Goal: Ask a question

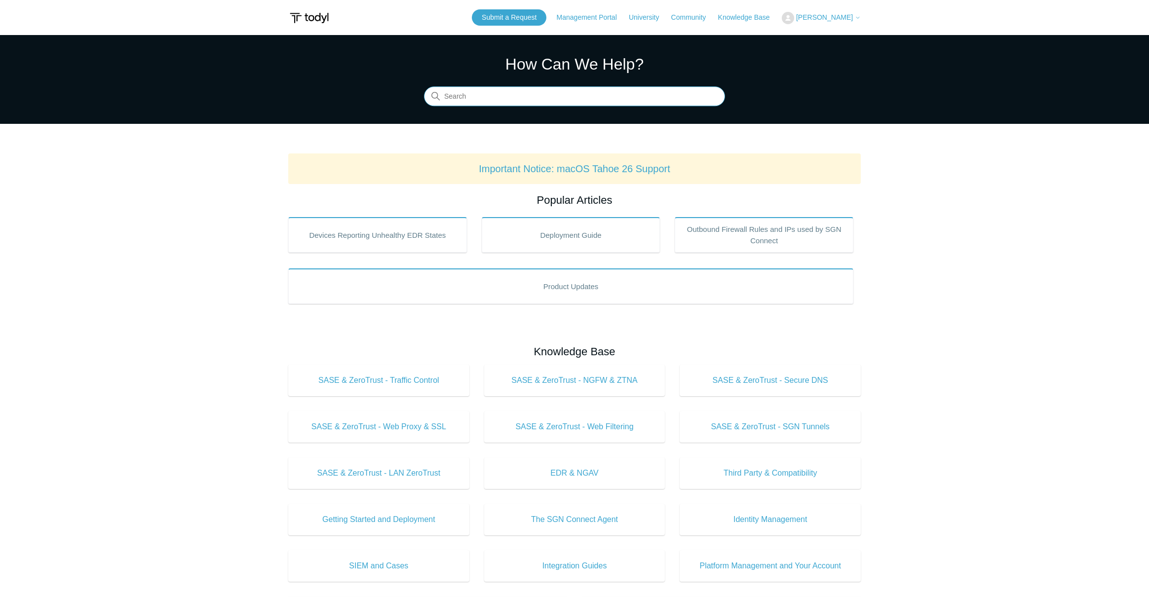
click at [480, 105] on input "Search" at bounding box center [574, 97] width 301 height 20
type input "code 104"
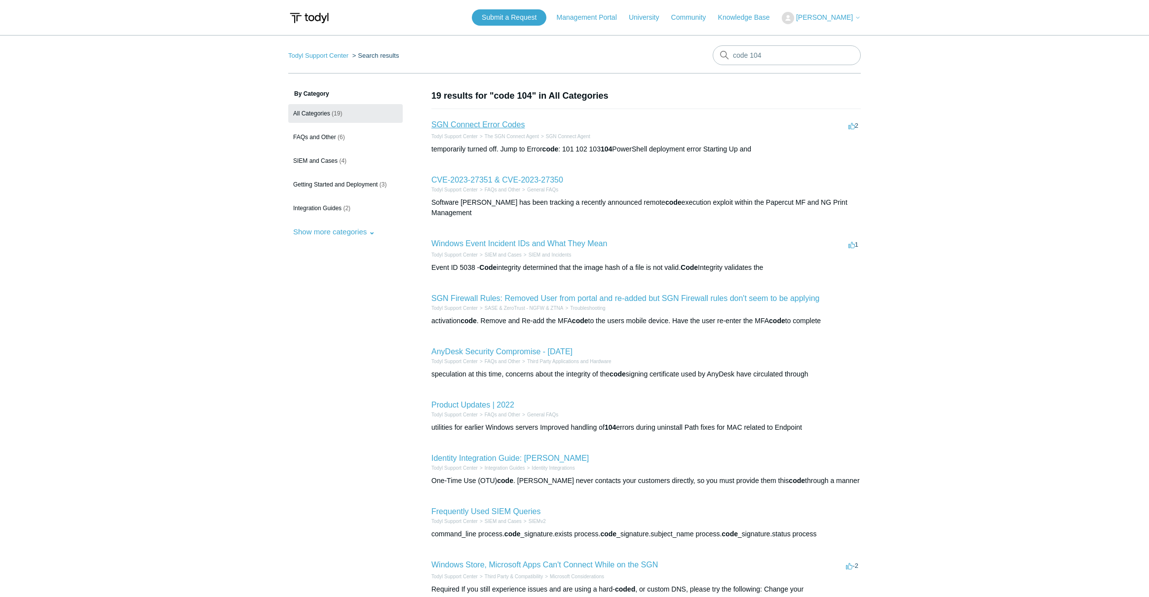
click at [508, 123] on link "SGN Connect Error Codes" at bounding box center [477, 124] width 93 height 8
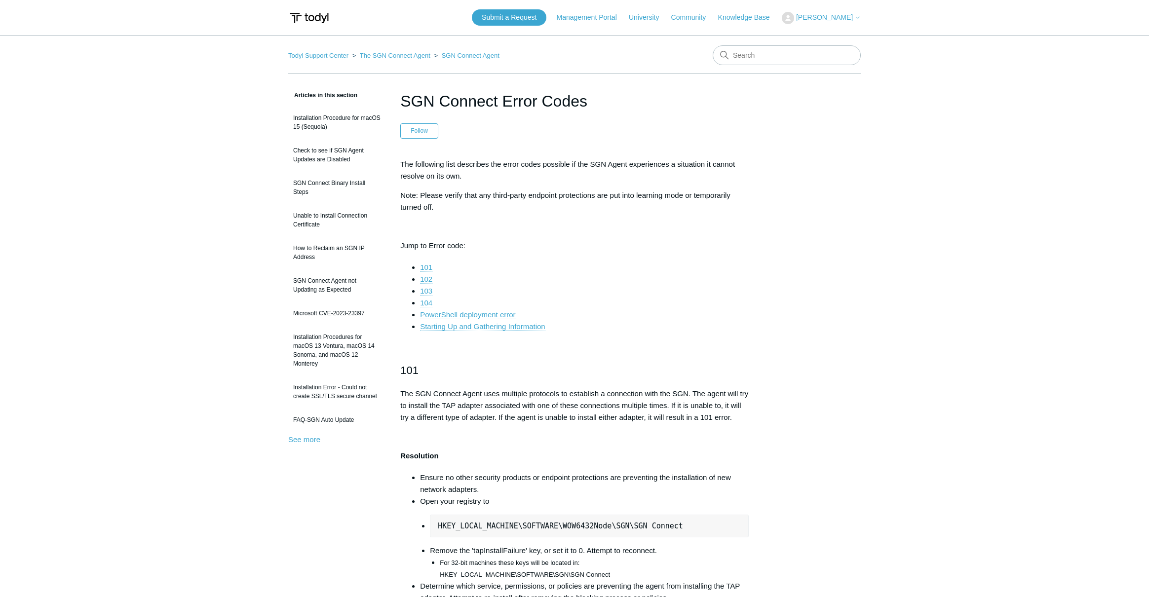
click at [427, 304] on link "104" at bounding box center [426, 303] width 12 height 9
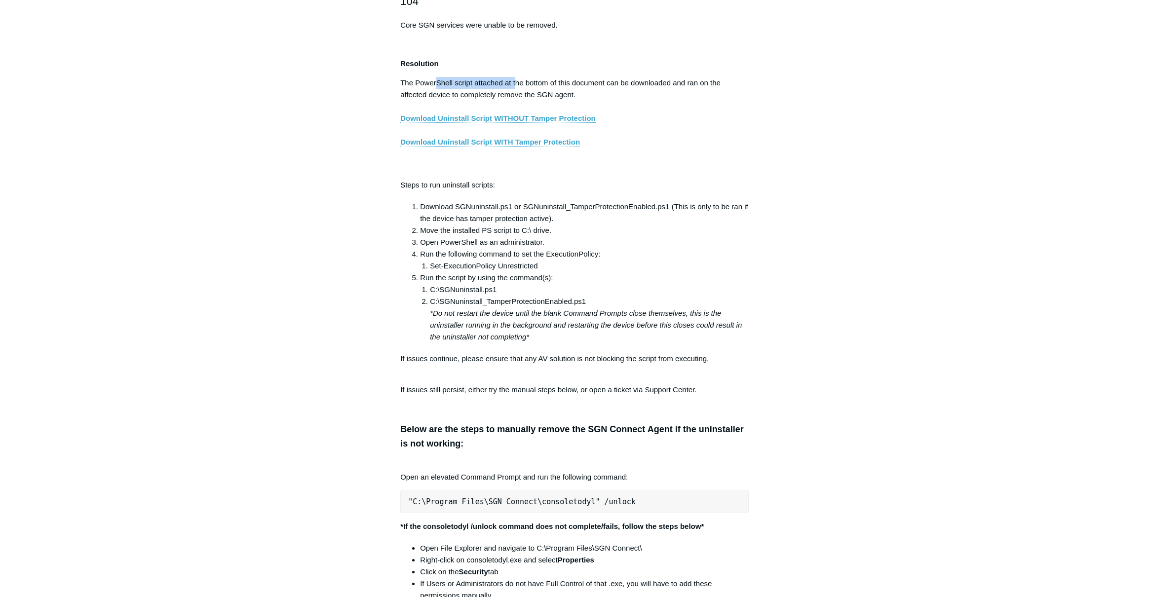
drag, startPoint x: 435, startPoint y: 90, endPoint x: 516, endPoint y: 91, distance: 80.5
click at [516, 91] on p "The PowerShell script attached at the bottom of this document can be downloaded…" at bounding box center [574, 124] width 348 height 95
click at [630, 115] on p "The PowerShell script attached at the bottom of this document can be downloaded…" at bounding box center [574, 124] width 348 height 95
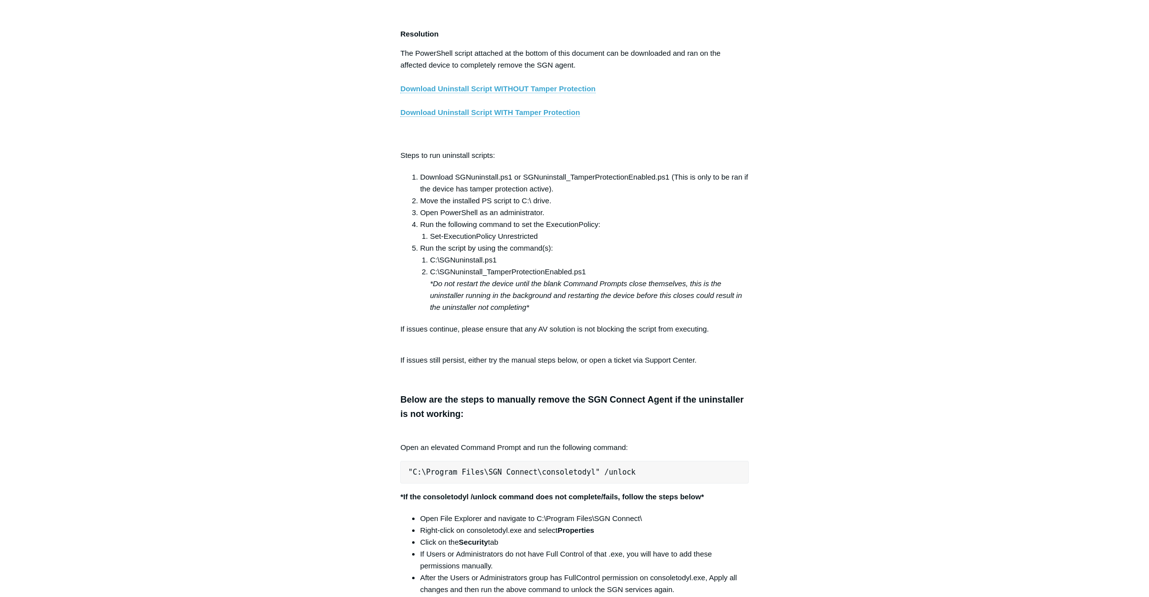
scroll to position [1675, 0]
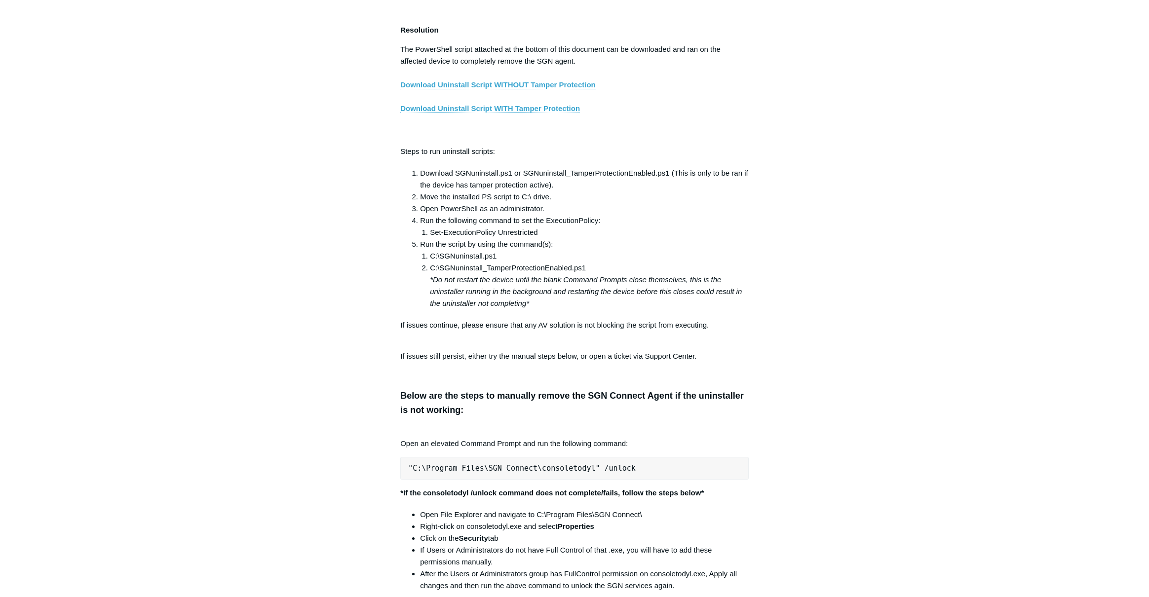
click at [810, 276] on div "Articles in this section Installation Procedure for macOS 15 (Sequoia) Check to…" at bounding box center [574, 536] width 573 height 4242
drag, startPoint x: 429, startPoint y: 241, endPoint x: 541, endPoint y: 241, distance: 111.5
click at [541, 237] on li "Set-ExecutionPolicy Unrestricted" at bounding box center [589, 232] width 319 height 12
copy li "Set-ExecutionPolicy Unrestricted"
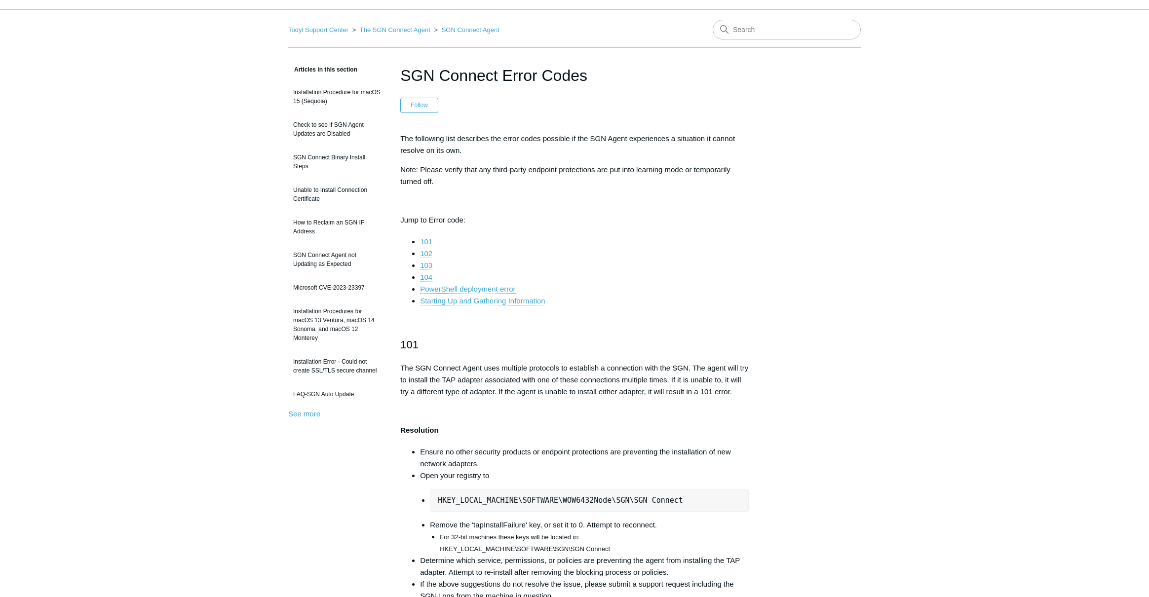
scroll to position [0, 0]
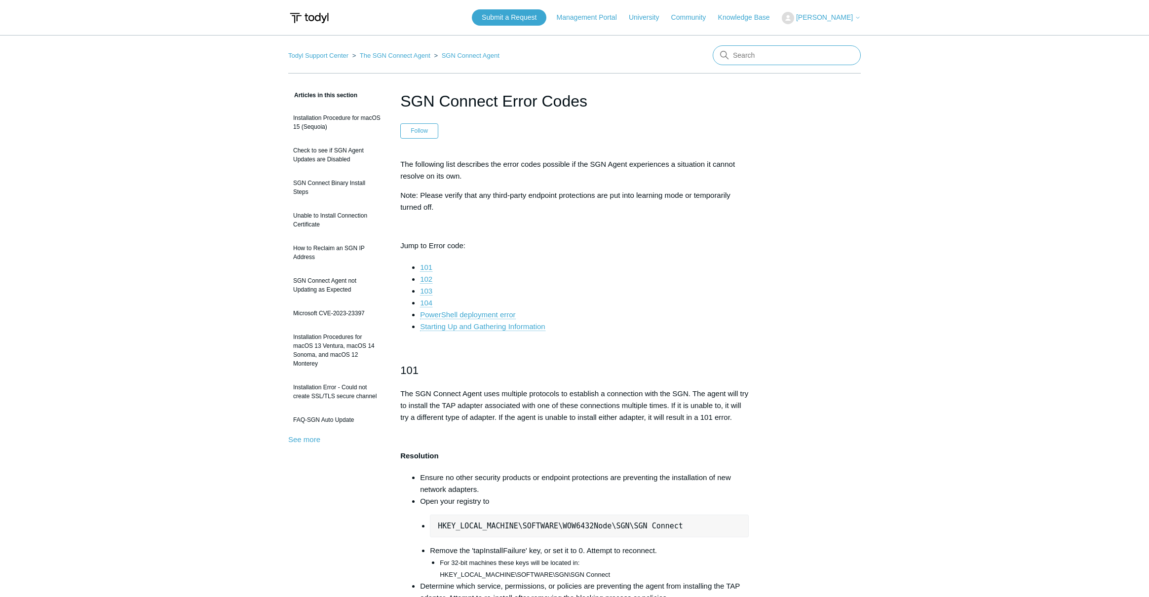
click at [750, 57] on input "Search" at bounding box center [787, 55] width 148 height 20
type input "maintenance key"
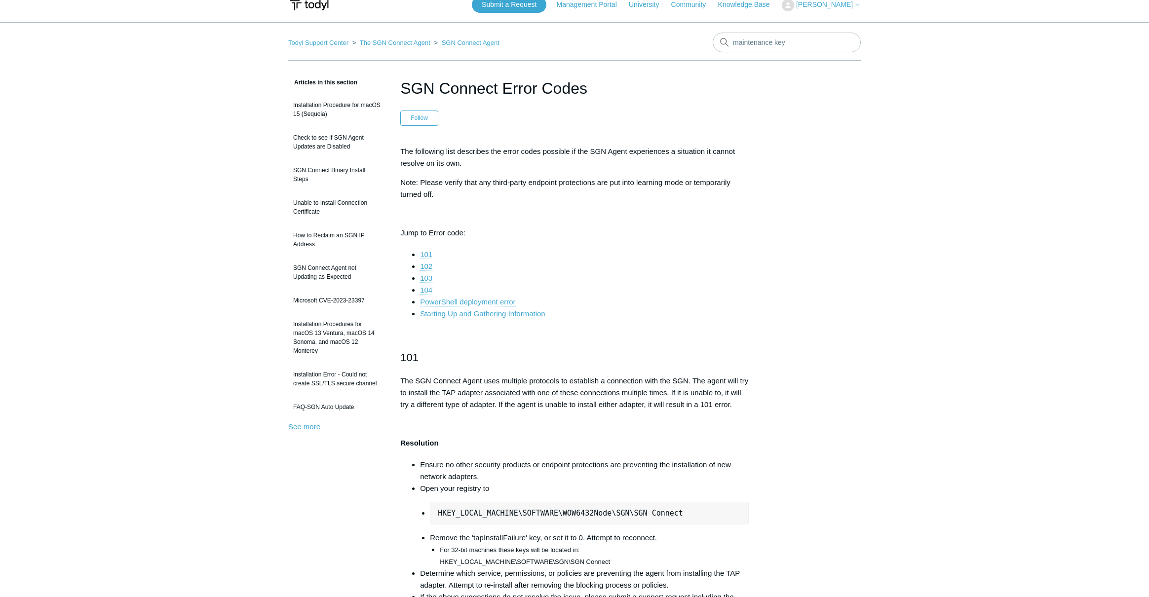
scroll to position [14, 0]
click at [428, 287] on link "104" at bounding box center [426, 289] width 12 height 9
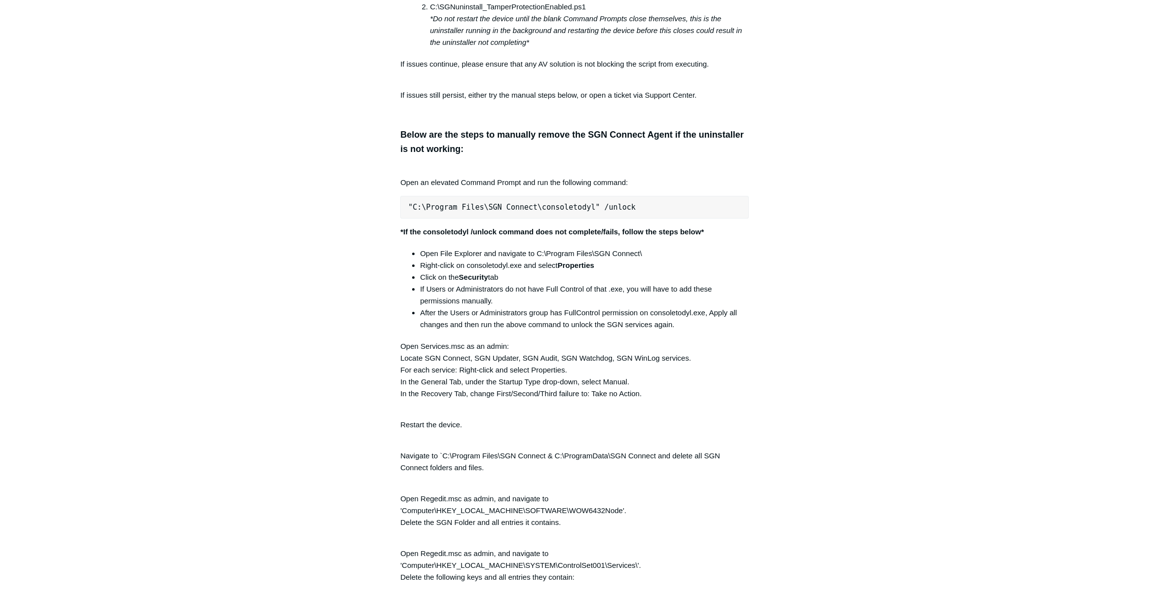
scroll to position [1939, 0]
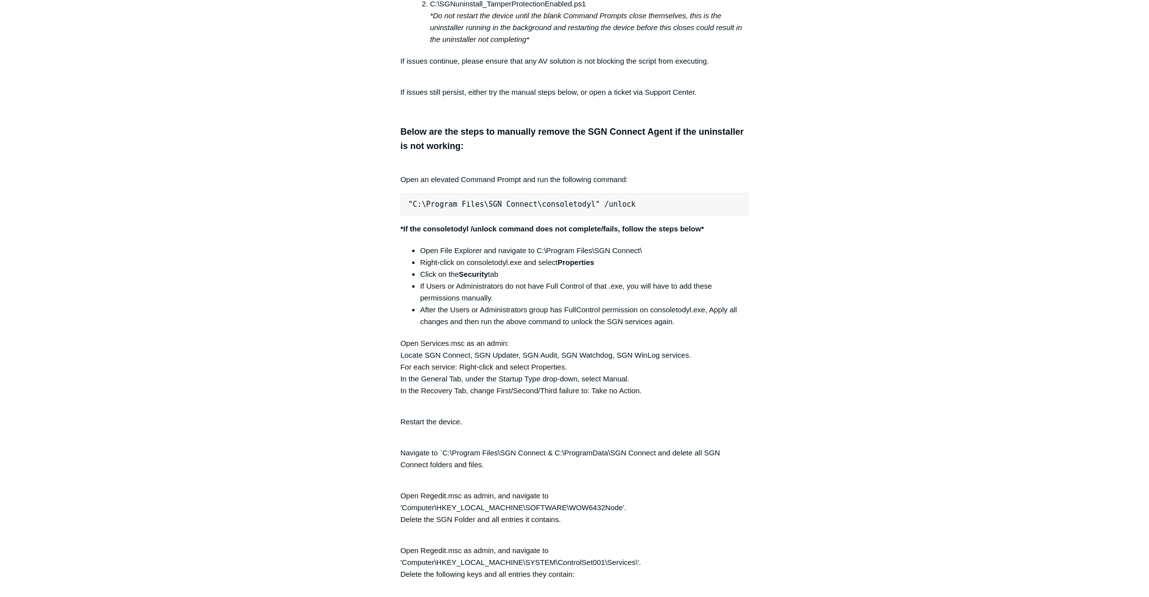
click at [408, 211] on pre ""C:\Program Files\SGN Connect\consoletodyl" /unlock" at bounding box center [574, 204] width 348 height 23
drag, startPoint x: 408, startPoint y: 210, endPoint x: 684, endPoint y: 209, distance: 275.4
click at [684, 209] on pre ""C:\Program Files\SGN Connect\consoletodyl" /unlock" at bounding box center [574, 204] width 348 height 23
copy pre ""C:\Program Files\SGN Connect\consoletodyl" /unlock"
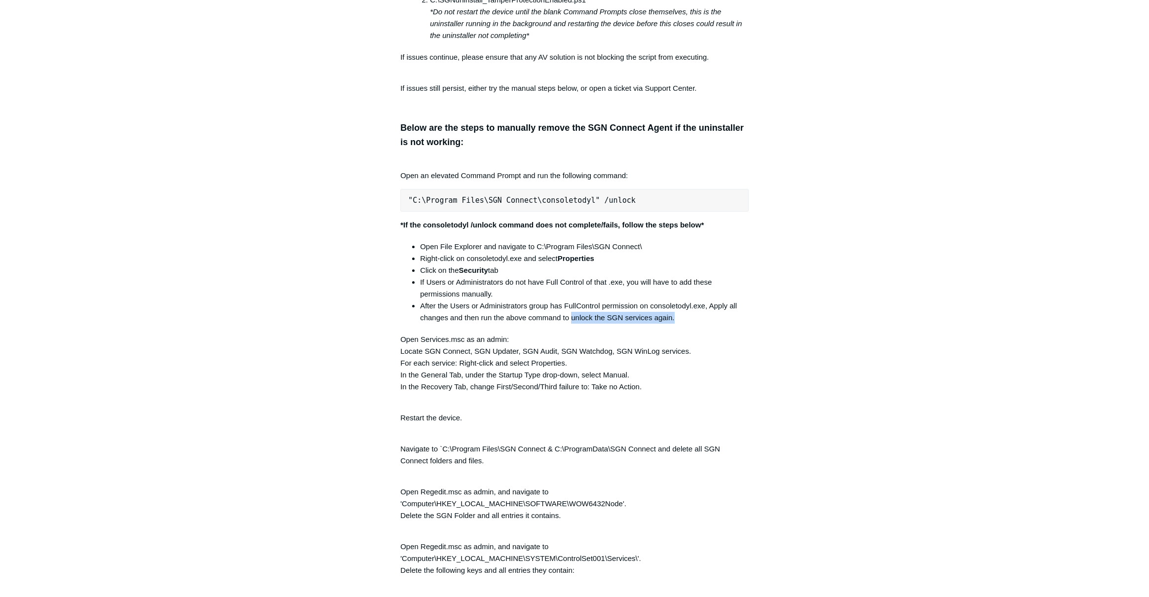
drag, startPoint x: 574, startPoint y: 329, endPoint x: 681, endPoint y: 331, distance: 106.1
click at [679, 324] on li "After the Users or Administrators group has FullControl permission on consoleto…" at bounding box center [584, 312] width 329 height 24
click at [754, 333] on article "SGN Connect Error Codes Follow Not yet followed by anyone The following list de…" at bounding box center [574, 268] width 378 height 4242
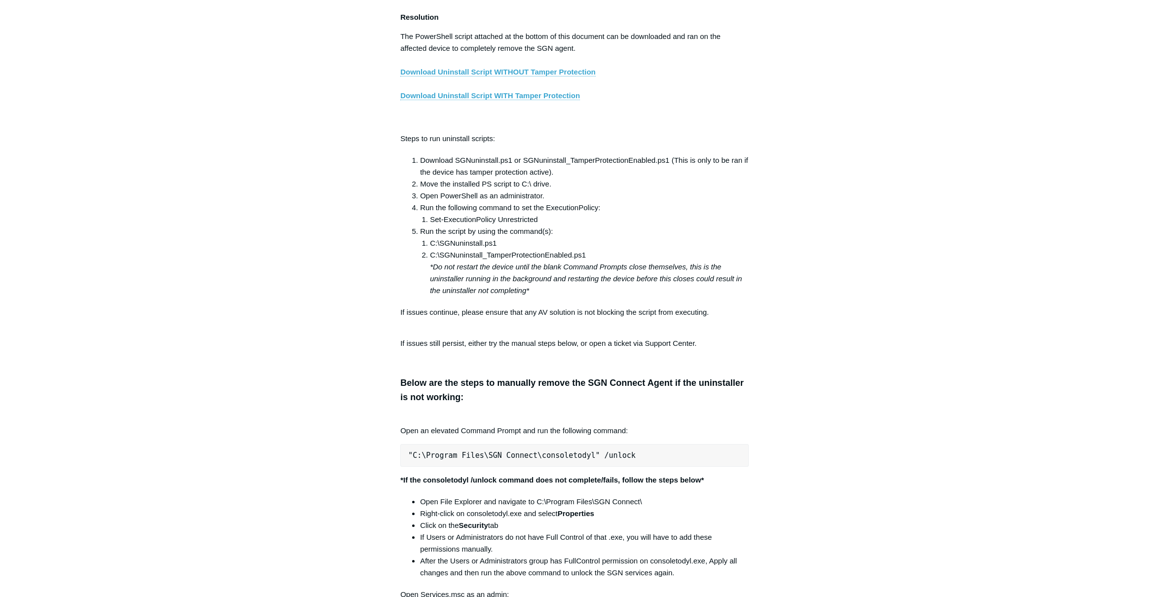
scroll to position [1686, 0]
click at [523, 102] on link "Download Uninstall Script WITH Tamper Protection" at bounding box center [490, 97] width 180 height 9
drag, startPoint x: 431, startPoint y: 229, endPoint x: 595, endPoint y: 232, distance: 164.4
click at [595, 227] on li "Set-ExecutionPolicy Unrestricted" at bounding box center [589, 221] width 319 height 12
copy li "Set-ExecutionPolicy Unrestricted"
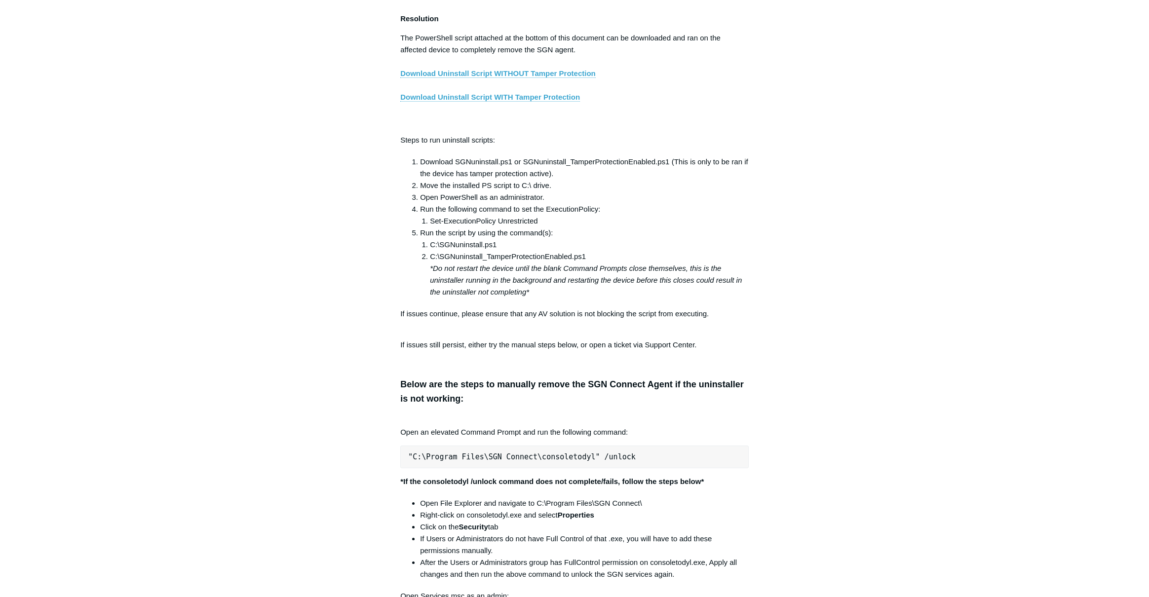
click at [832, 279] on div "Articles in this section Installation Procedure for macOS 15 (Sequoia) Check to…" at bounding box center [574, 524] width 573 height 4242
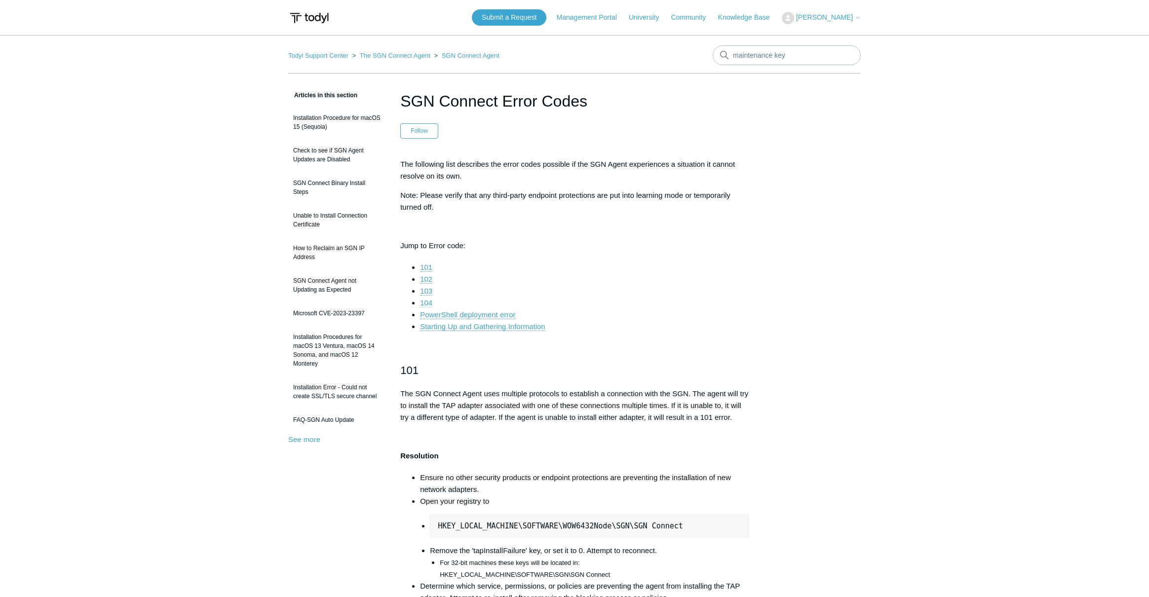
click at [430, 302] on link "104" at bounding box center [426, 303] width 12 height 9
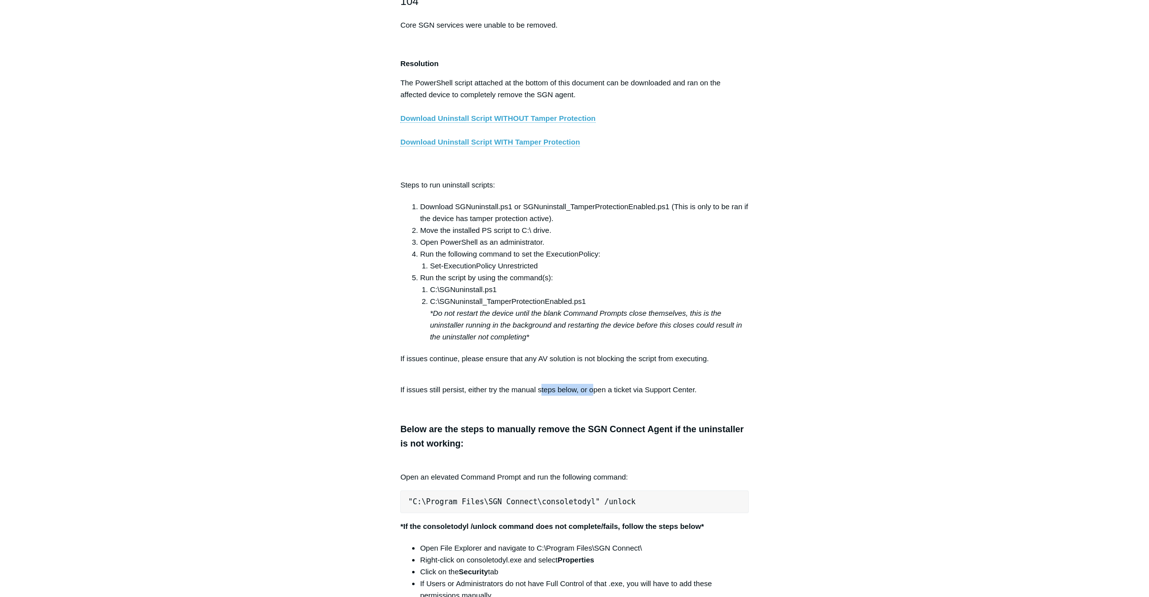
drag, startPoint x: 540, startPoint y: 400, endPoint x: 596, endPoint y: 394, distance: 56.1
click at [597, 395] on p "If issues still persist, either try the manual steps below, or open a ticket vi…" at bounding box center [574, 390] width 348 height 12
click at [812, 388] on div "Articles in this section Installation Procedure for macOS 15 (Sequoia) Check to…" at bounding box center [574, 569] width 573 height 4242
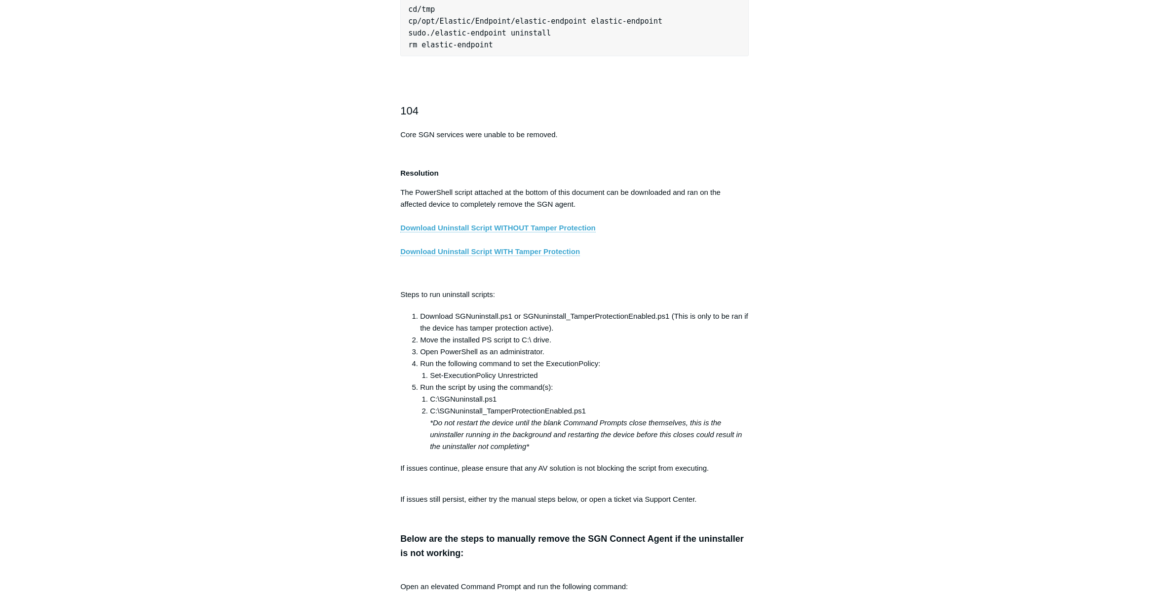
scroll to position [1538, 0]
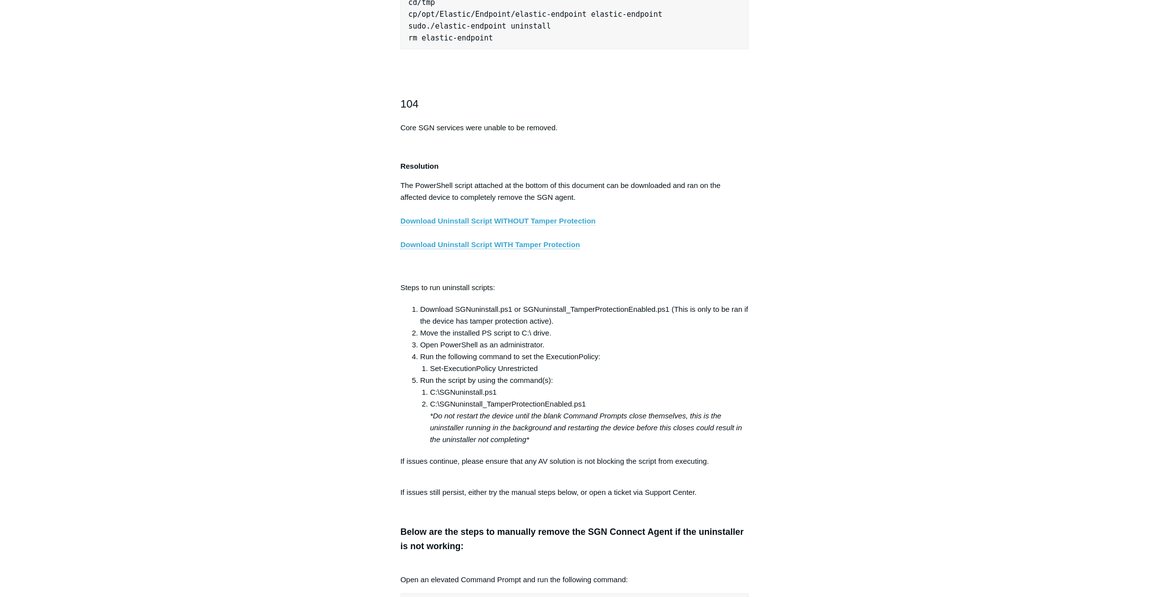
click at [548, 226] on link "Download Uninstall Script WITHOUT Tamper Protection" at bounding box center [497, 221] width 195 height 9
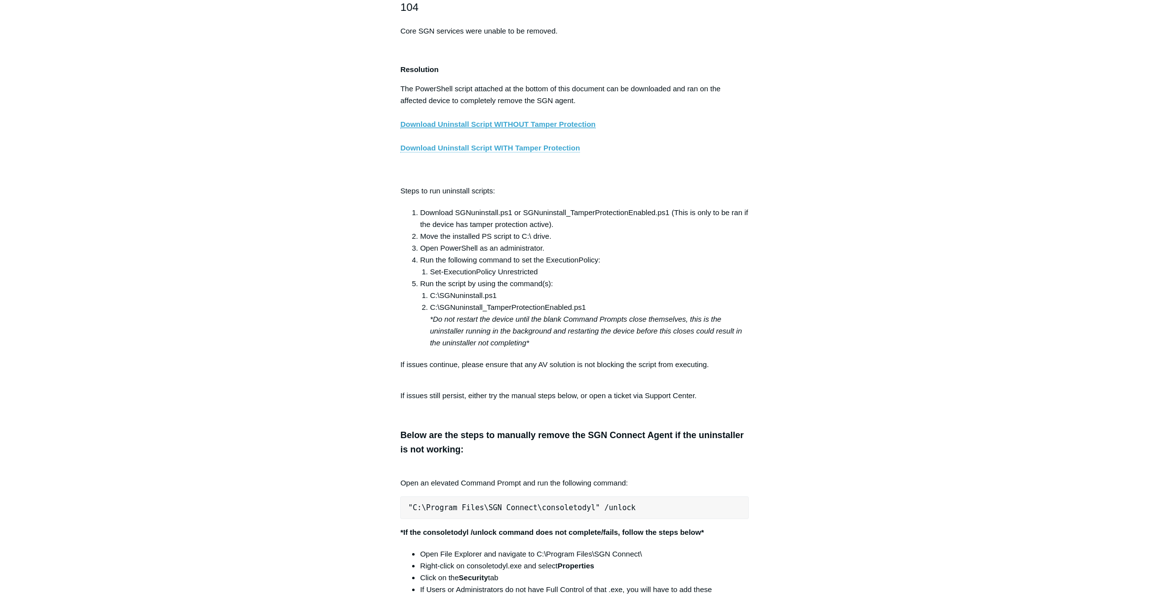
scroll to position [1649, 0]
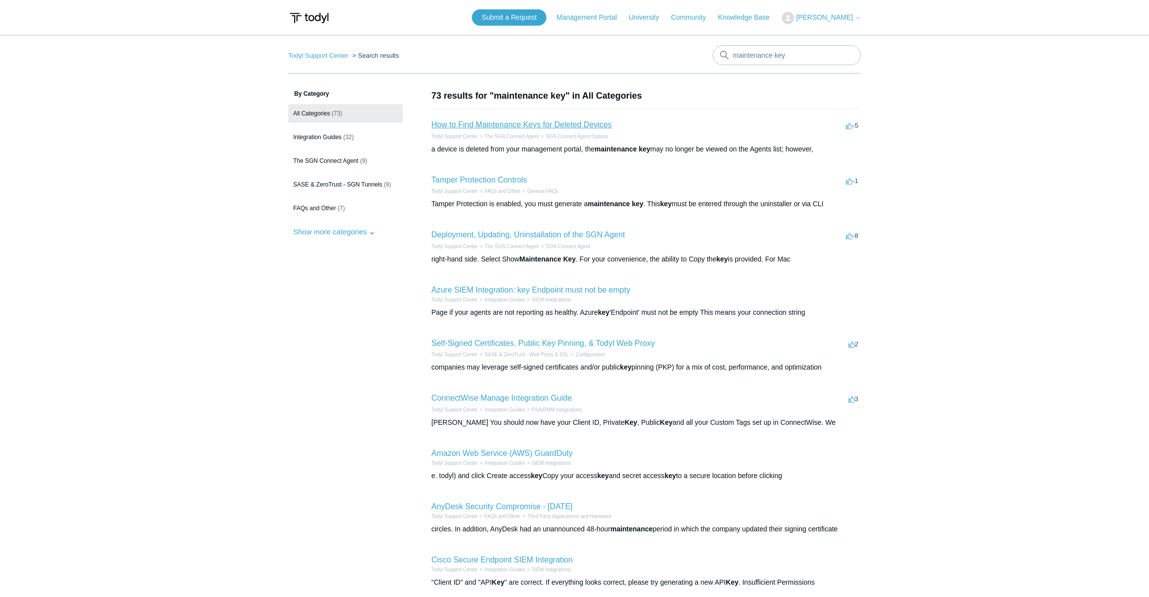
click at [573, 124] on link "How to Find Maintenance Keys for Deleted Devices" at bounding box center [521, 124] width 181 height 8
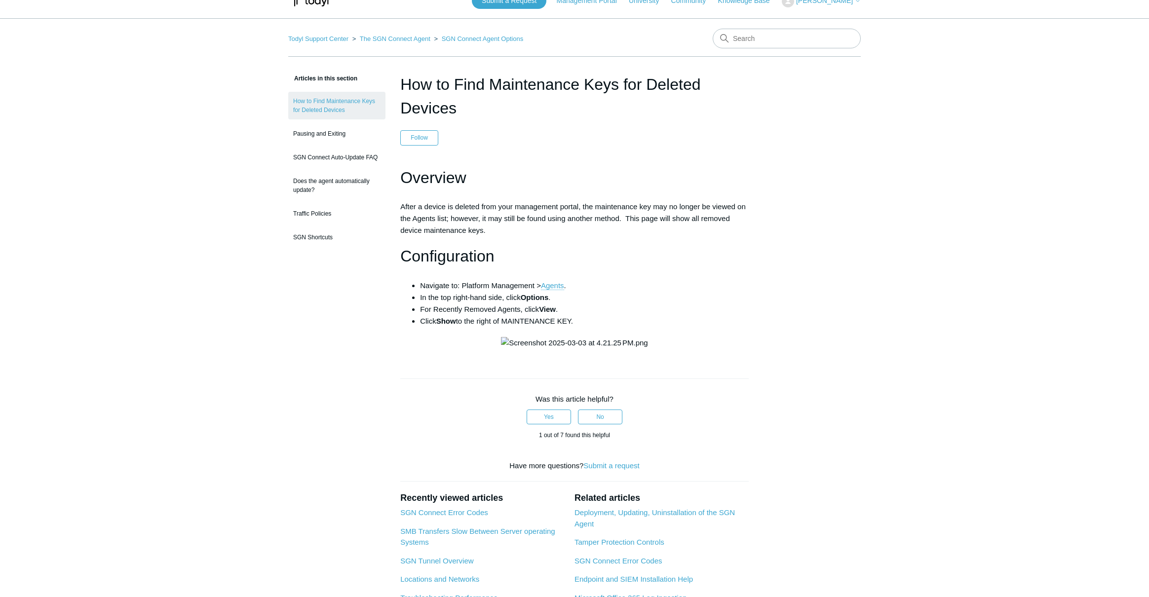
scroll to position [18, 0]
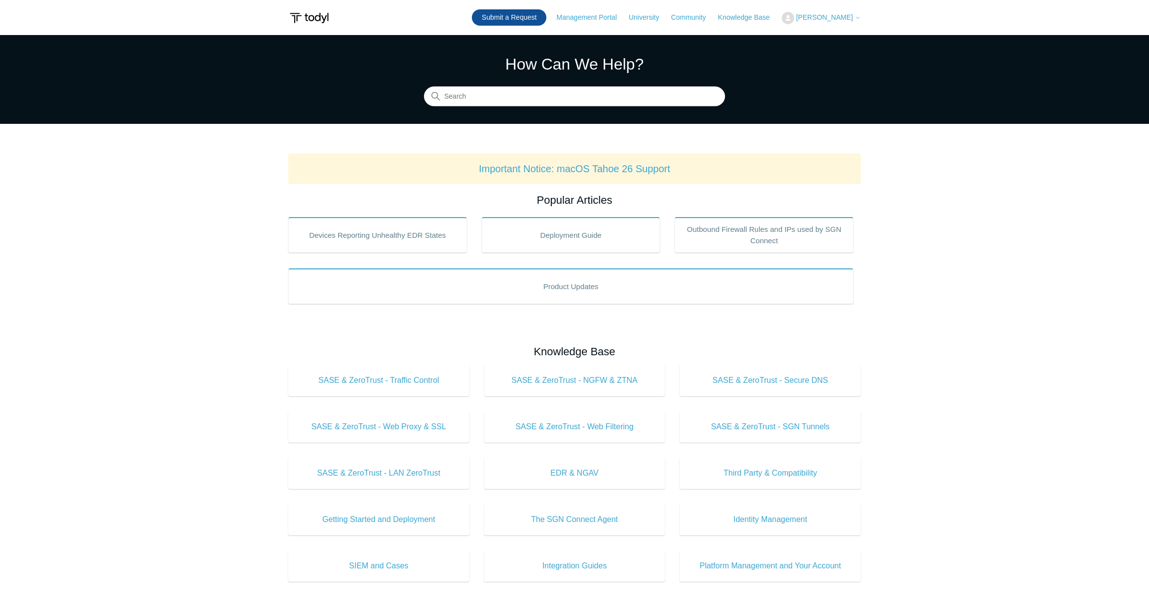
click at [528, 21] on link "Submit a Request" at bounding box center [509, 17] width 75 height 16
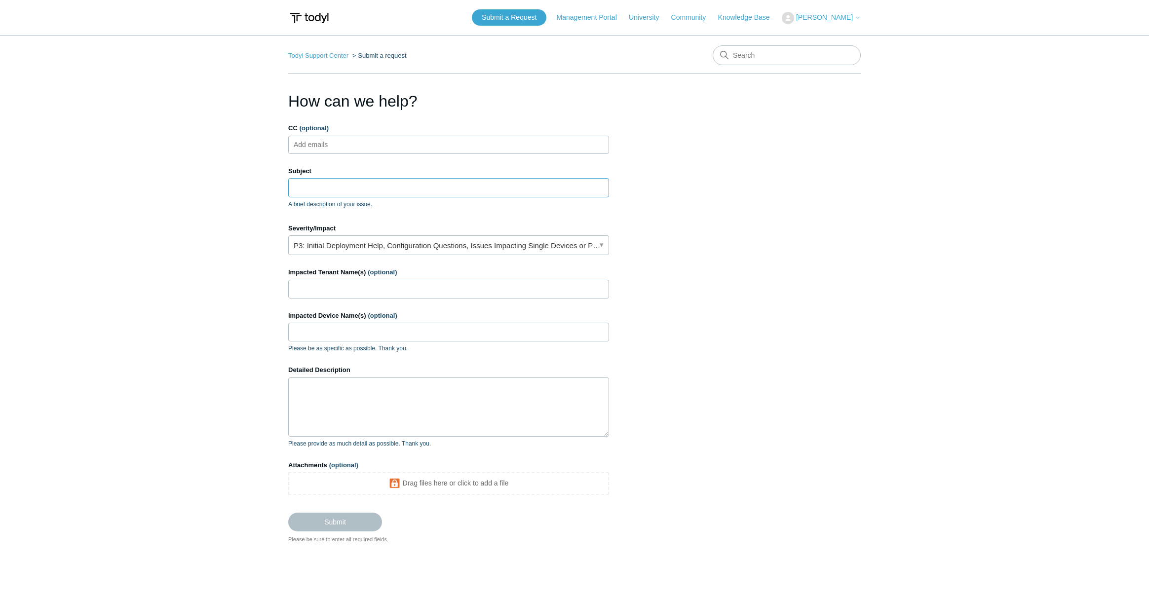
click at [335, 187] on input "Subject" at bounding box center [448, 187] width 321 height 19
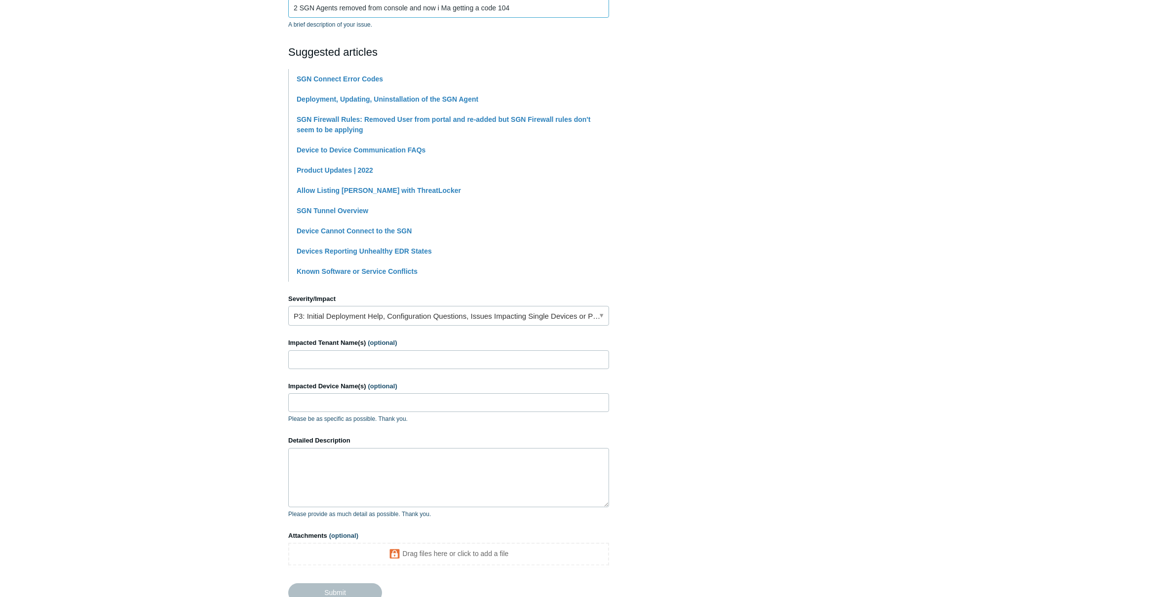
scroll to position [188, 0]
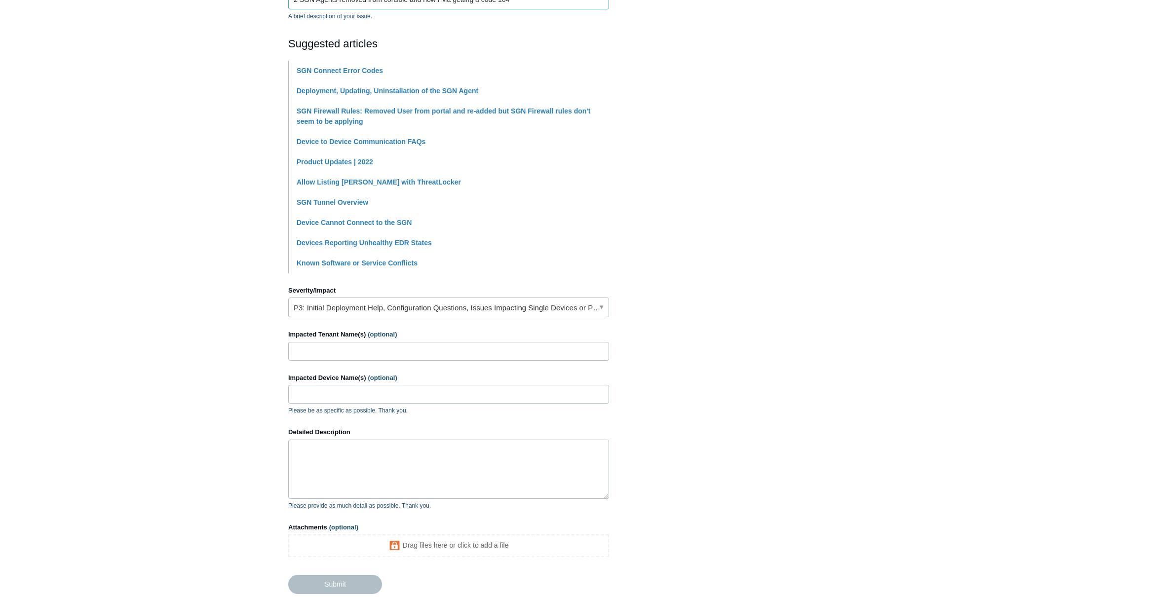
type input "2 SGN Agents removed from console and now i Ma getting a code 104"
click at [378, 354] on input "Impacted Tenant Name(s) (optional)" at bounding box center [448, 351] width 321 height 19
type input "One Source Inc"
click at [415, 393] on input "OSI-BC0128 and OSI-BC0" at bounding box center [448, 394] width 321 height 19
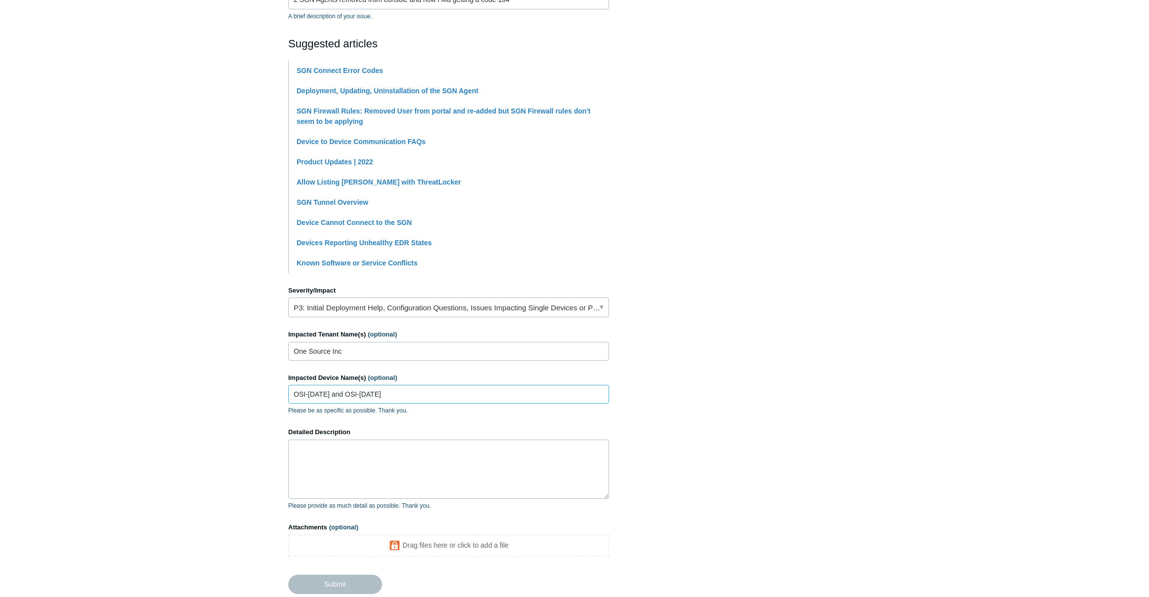
type input "OSI-BC0128 and OSI-BC0134"
click at [403, 454] on textarea "Detailed Description" at bounding box center [448, 469] width 321 height 59
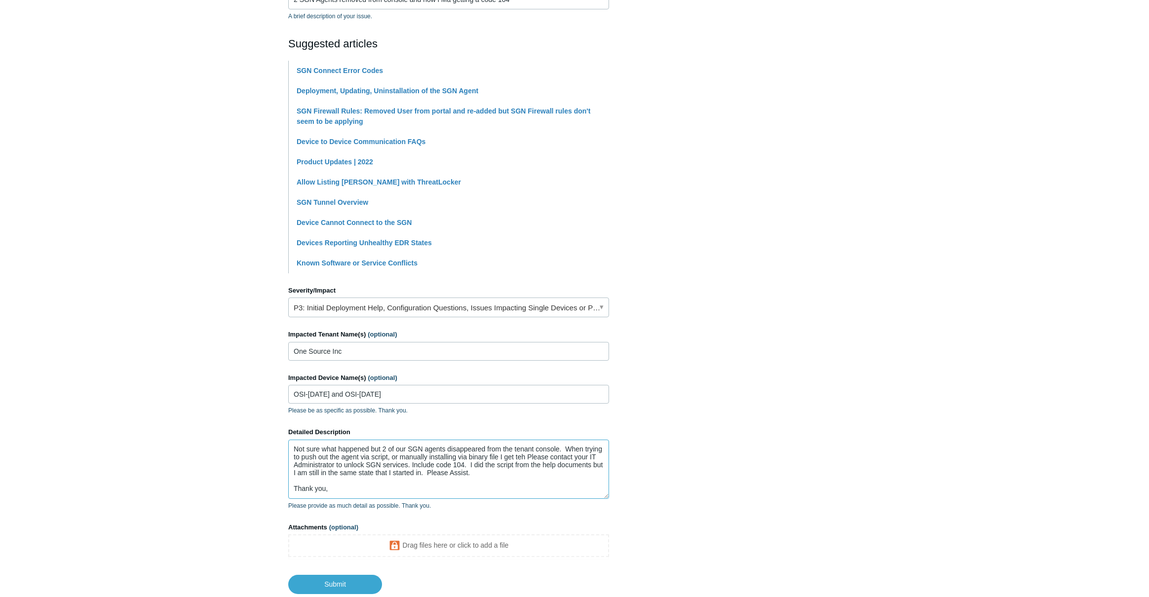
scroll to position [3, 0]
type textarea "Not sure what happened but 2 of our SGN agents disappeared from the tenant cons…"
click at [344, 588] on input "Submit" at bounding box center [335, 585] width 94 height 20
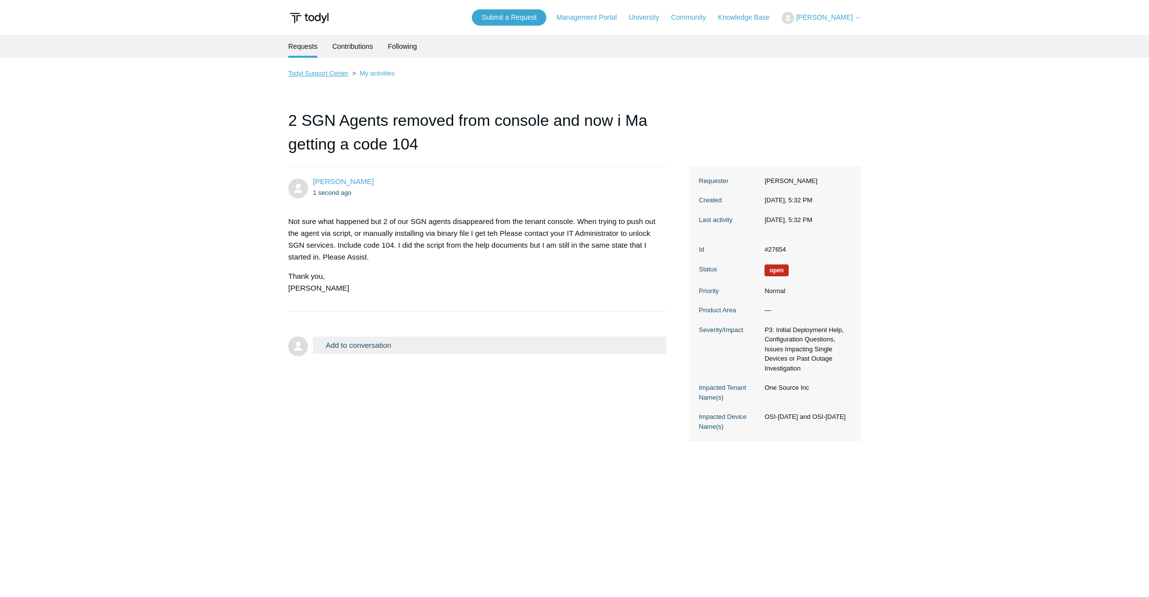
click at [304, 75] on link "Todyl Support Center" at bounding box center [318, 73] width 60 height 7
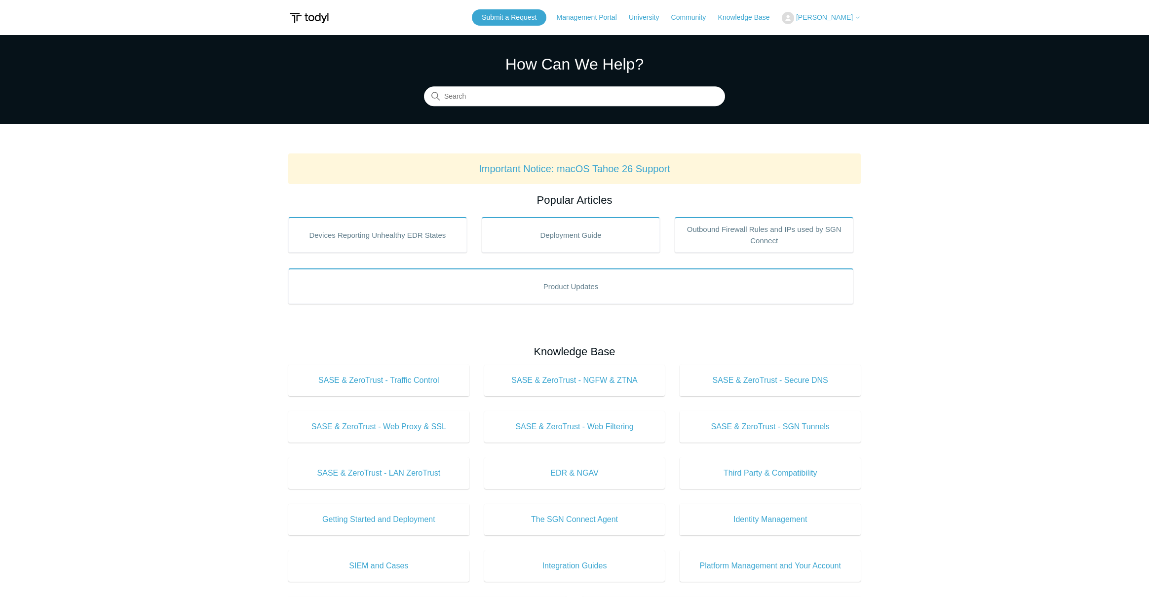
click at [814, 21] on span "[PERSON_NAME]" at bounding box center [824, 17] width 57 height 8
click at [818, 38] on link "My Support Requests" at bounding box center [830, 38] width 96 height 17
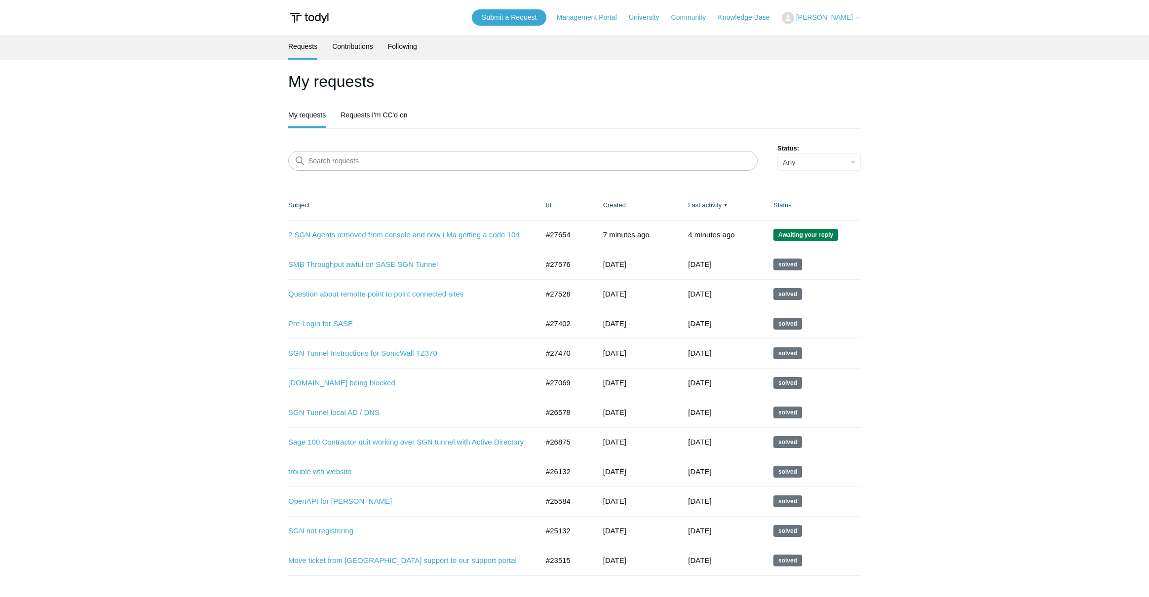
click at [322, 235] on link "2 SGN Agents removed from console and now i Ma getting a code 104" at bounding box center [405, 234] width 235 height 11
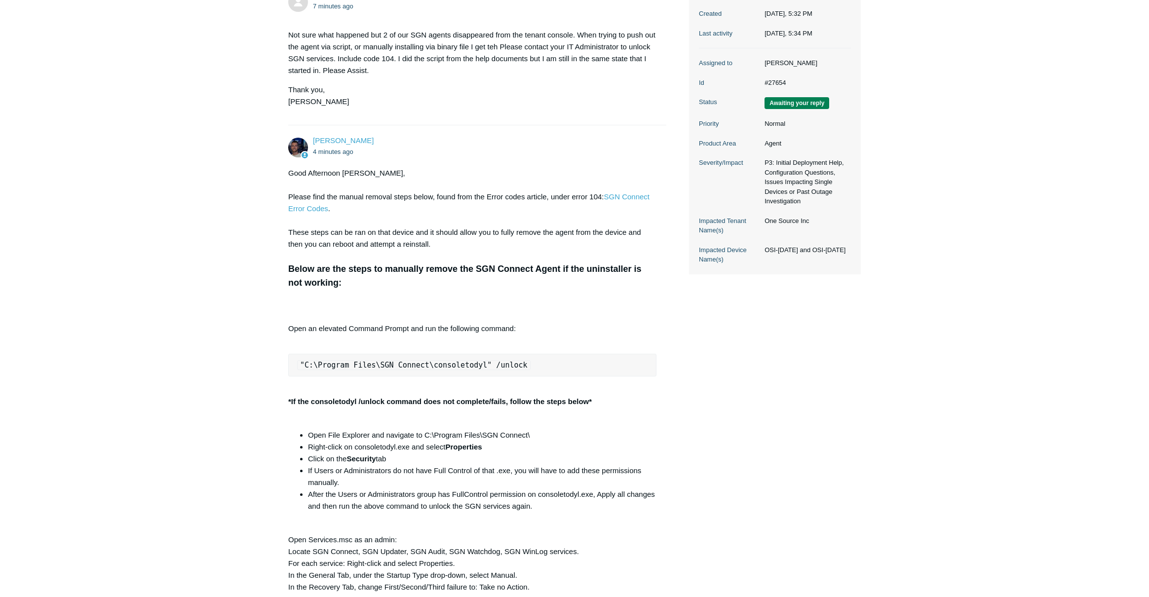
scroll to position [188, 0]
drag, startPoint x: 299, startPoint y: 362, endPoint x: 587, endPoint y: 380, distance: 289.3
copy code ""C:\Program Files\SGN Connect\consoletodyl" /unlock"
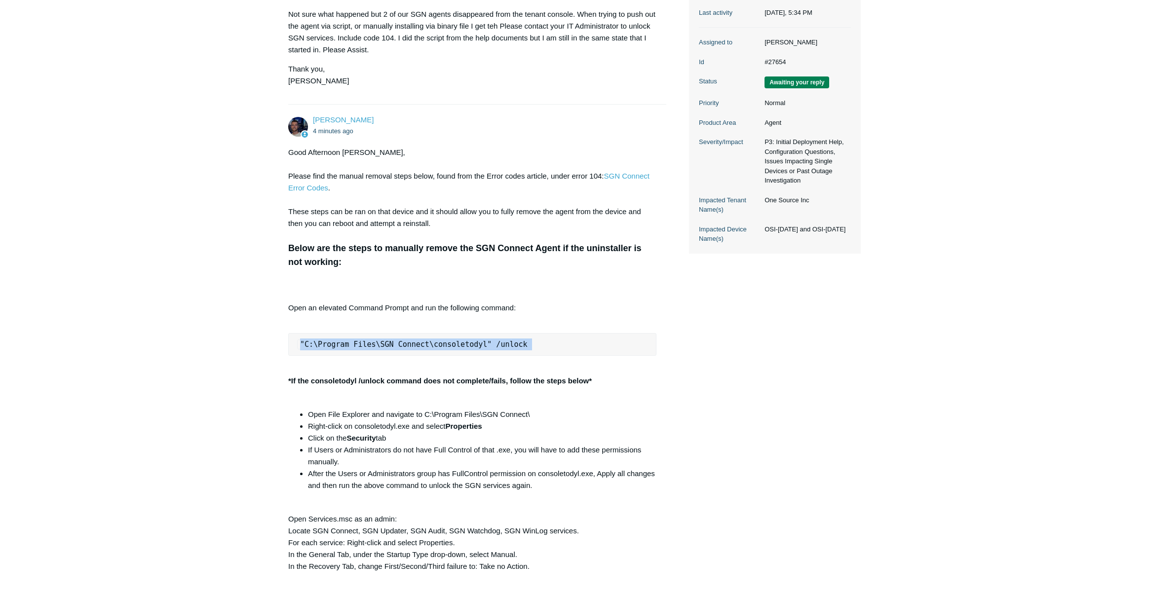
scroll to position [203, 0]
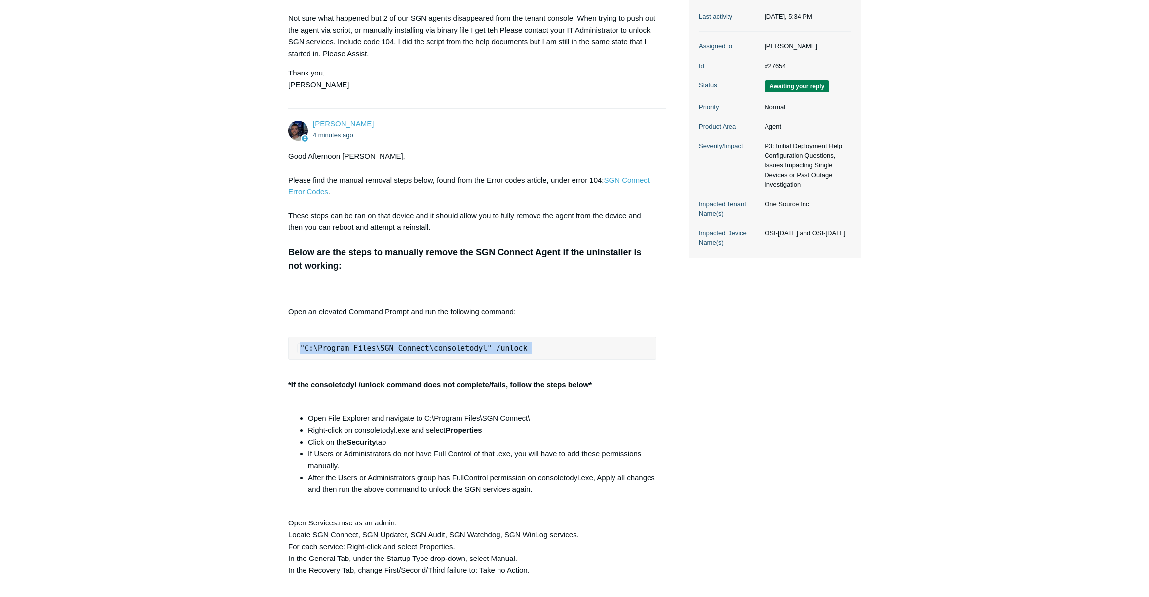
copy code ""C:\Program Files\SGN Connect\consoletodyl" /unlock"
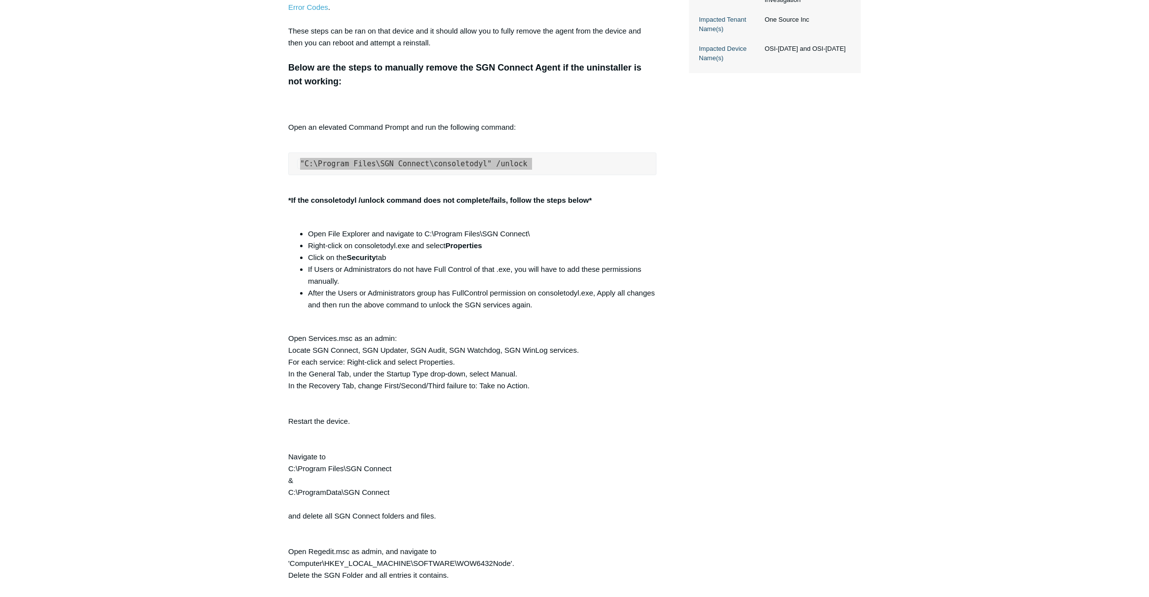
scroll to position [389, 0]
